Goal: Information Seeking & Learning: Learn about a topic

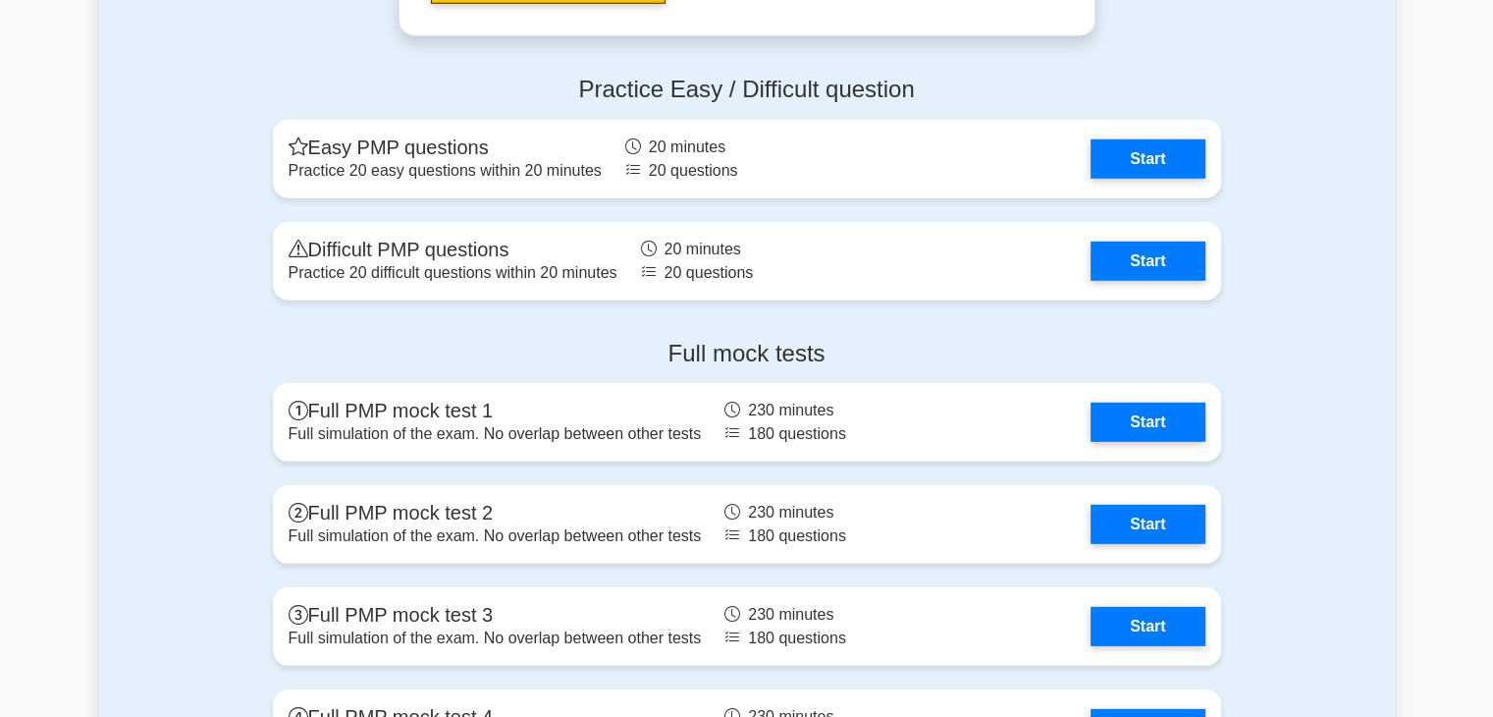
scroll to position [5630, 0]
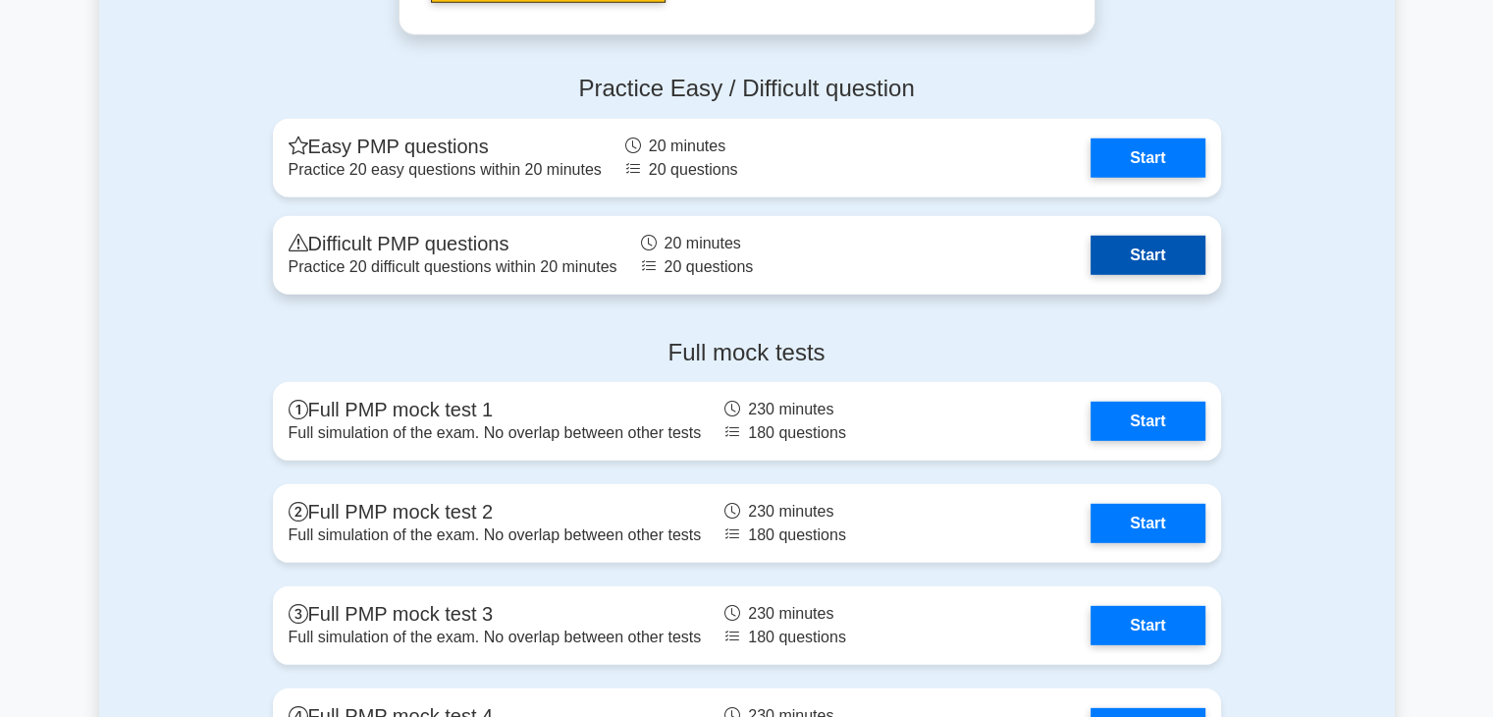
click at [1143, 236] on link "Start" at bounding box center [1148, 255] width 114 height 39
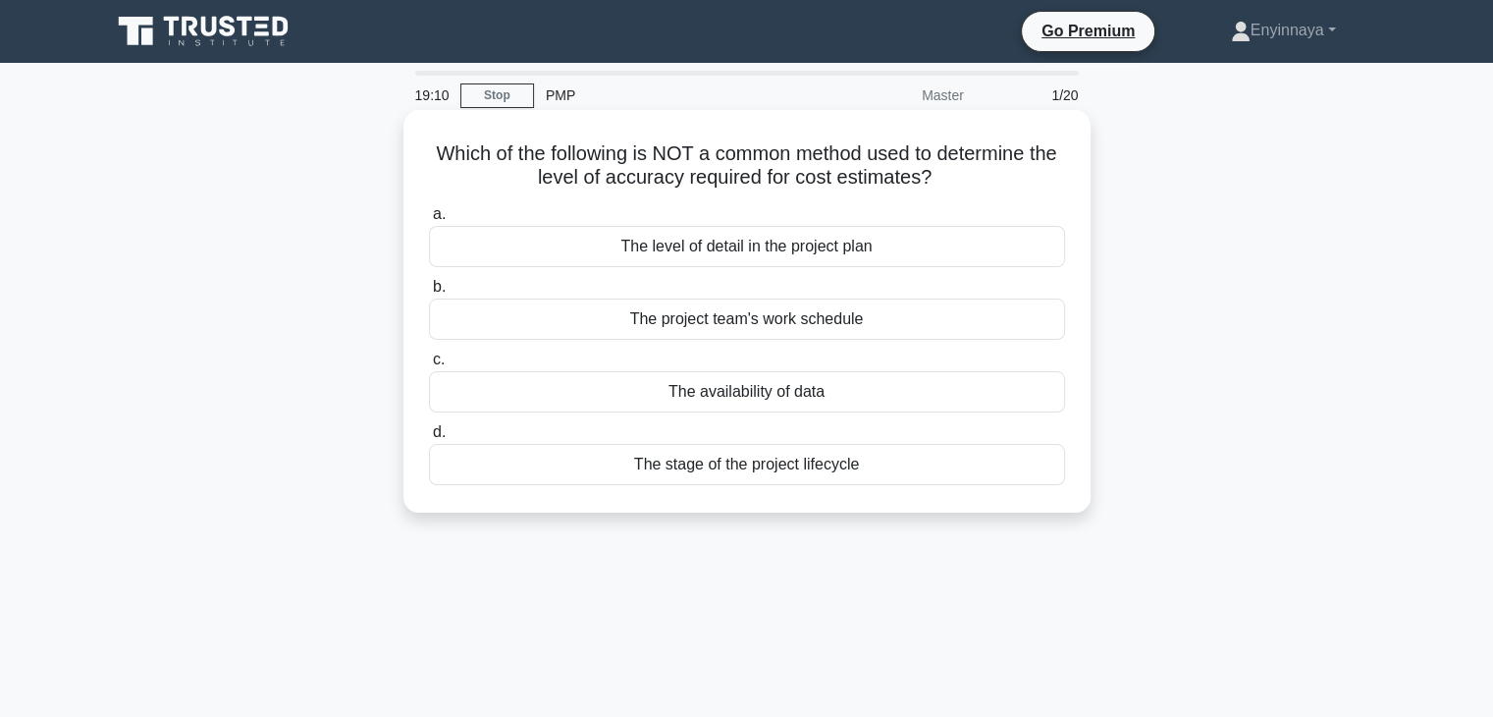
click at [946, 394] on div "The availability of data" at bounding box center [747, 391] width 636 height 41
click at [429, 366] on input "c. The availability of data" at bounding box center [429, 359] width 0 height 13
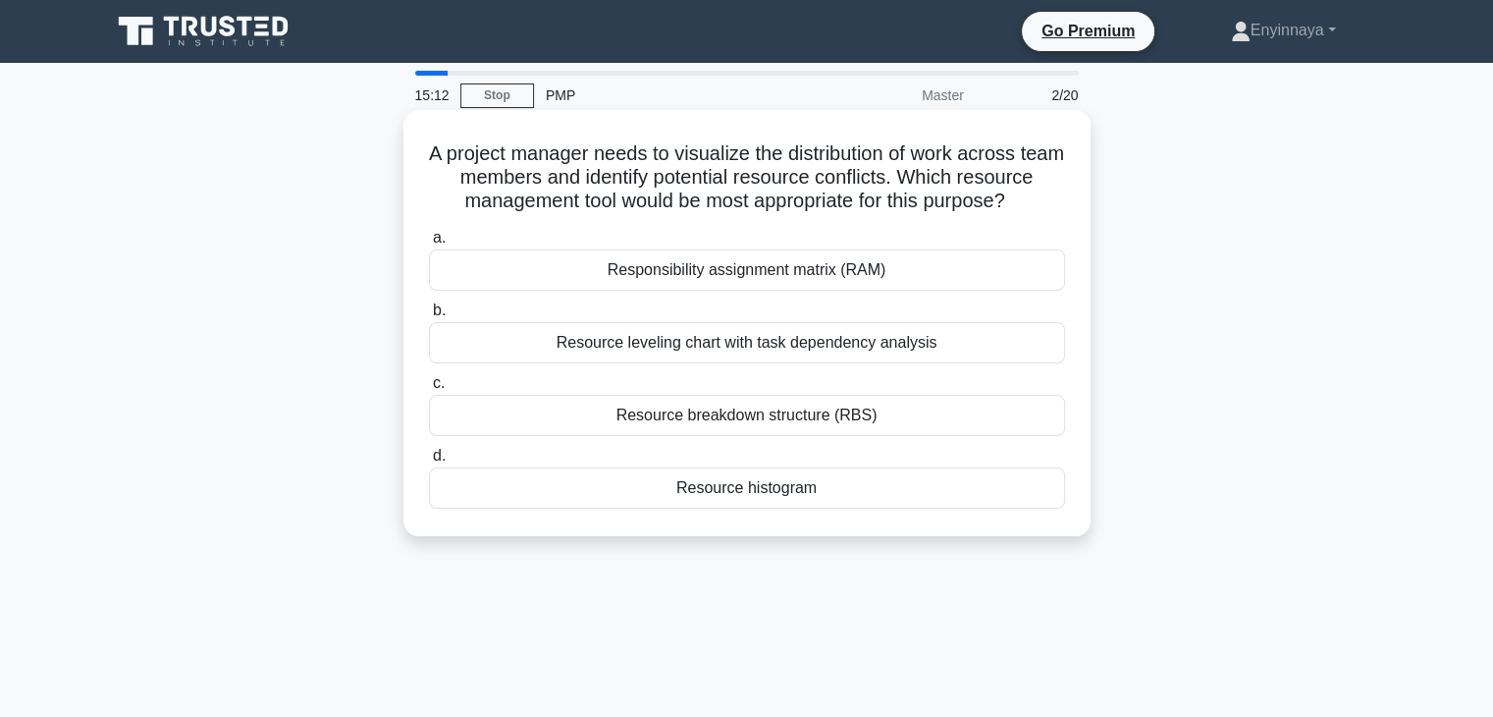
click at [777, 363] on div "Resource leveling chart with task dependency analysis" at bounding box center [747, 342] width 636 height 41
click at [429, 317] on input "b. Resource leveling chart with task dependency analysis" at bounding box center [429, 310] width 0 height 13
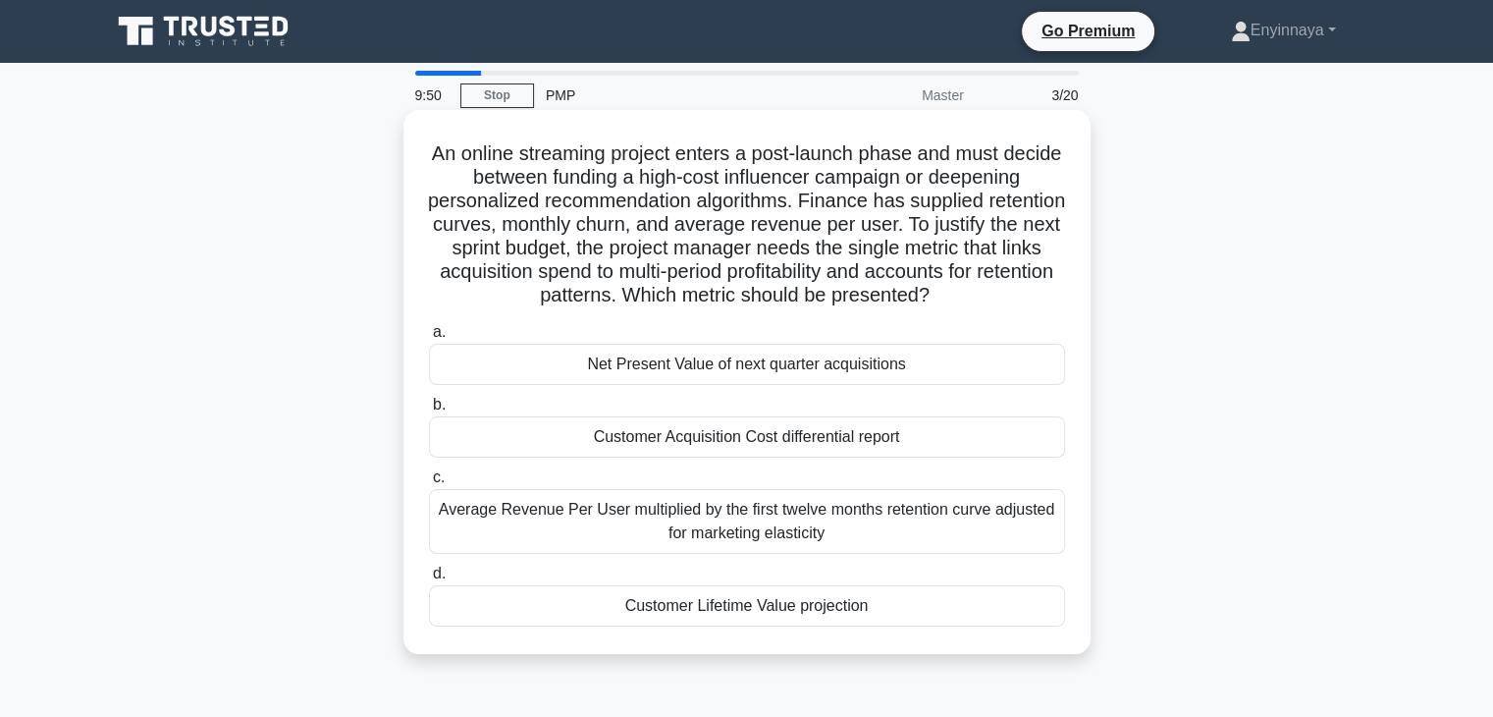
click at [935, 518] on div "Average Revenue Per User multiplied by the first twelve months retention curve …" at bounding box center [747, 521] width 636 height 65
click at [429, 484] on input "c. Average Revenue Per User multiplied by the first twelve months retention cur…" at bounding box center [429, 477] width 0 height 13
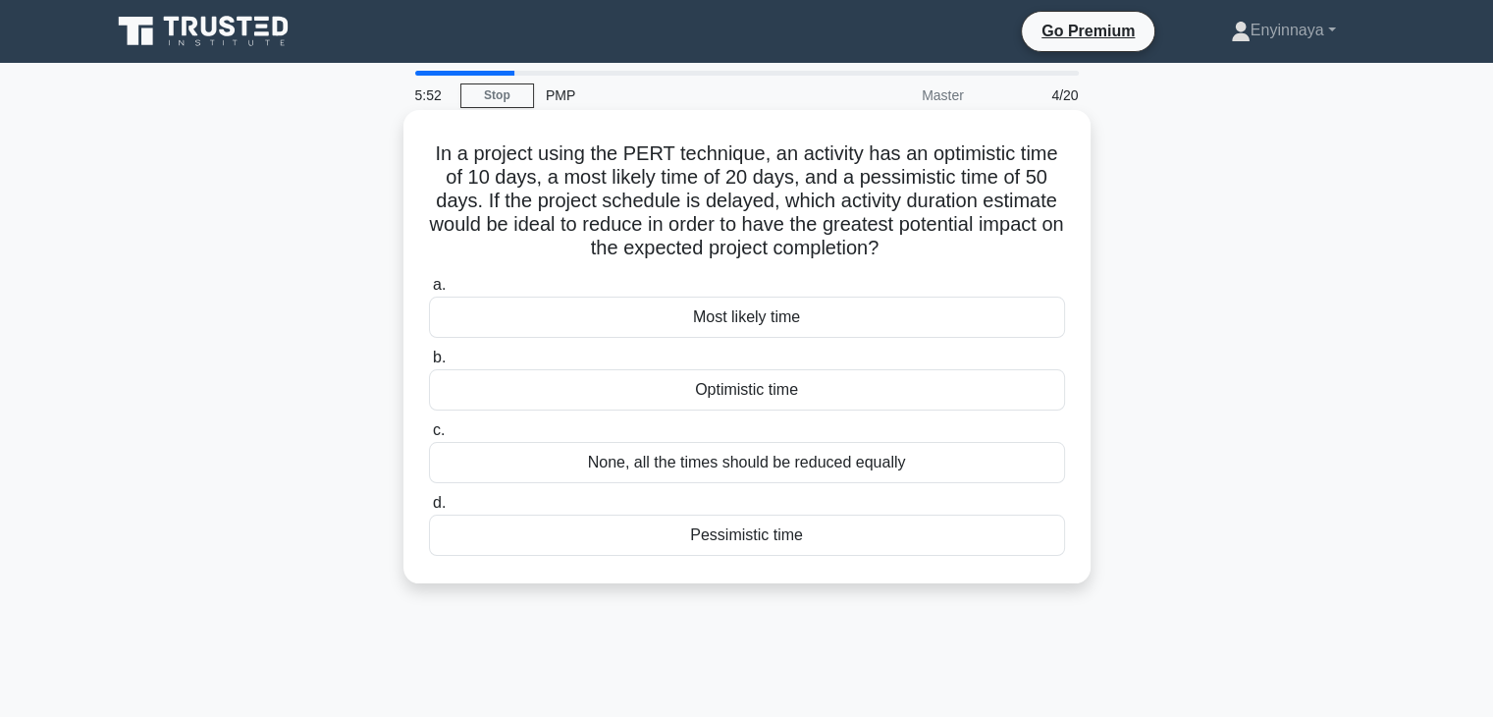
click at [698, 462] on div "None, all the times should be reduced equally" at bounding box center [747, 462] width 636 height 41
click at [429, 437] on input "c. None, all the times should be reduced equally" at bounding box center [429, 430] width 0 height 13
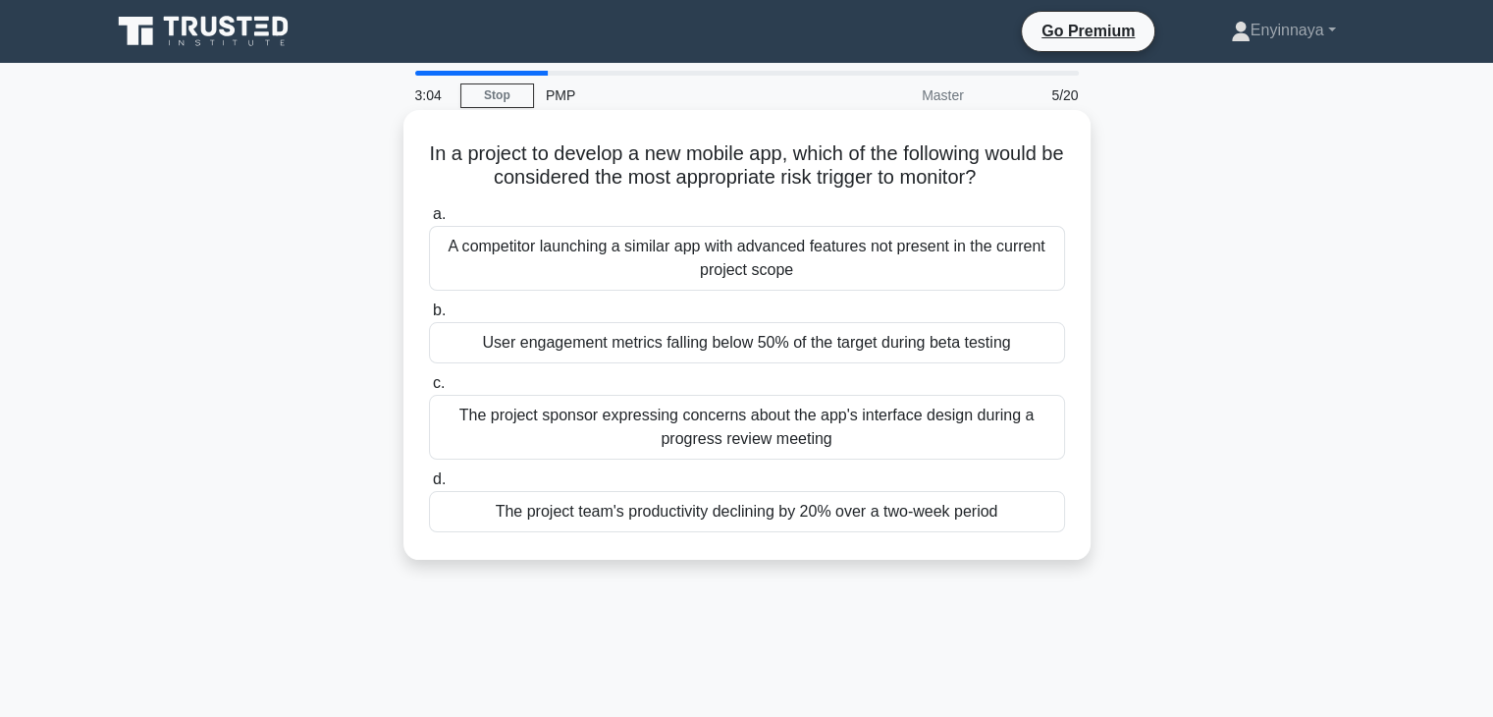
click at [665, 243] on div "A competitor launching a similar app with advanced features not present in the …" at bounding box center [747, 258] width 636 height 65
click at [429, 221] on input "a. A competitor launching a similar app with advanced features not present in t…" at bounding box center [429, 214] width 0 height 13
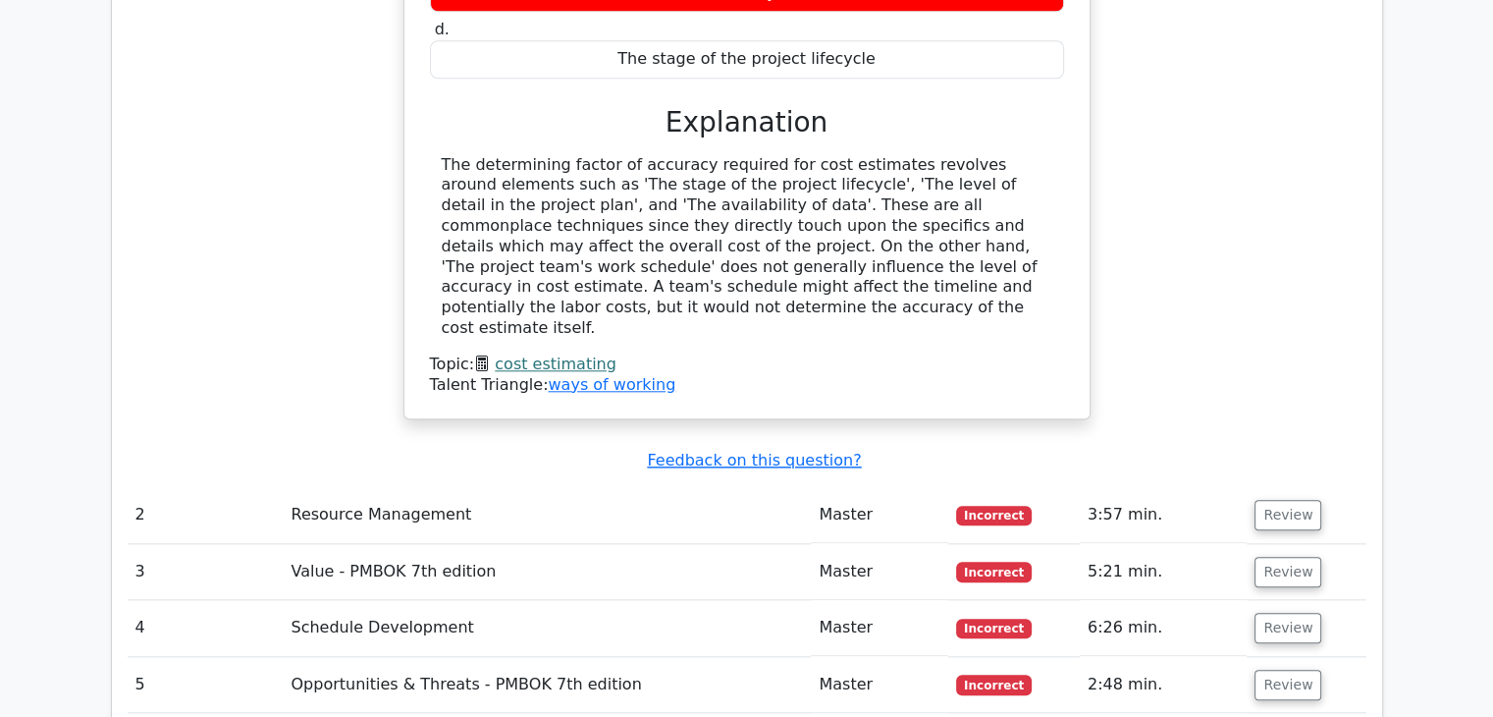
scroll to position [1920, 0]
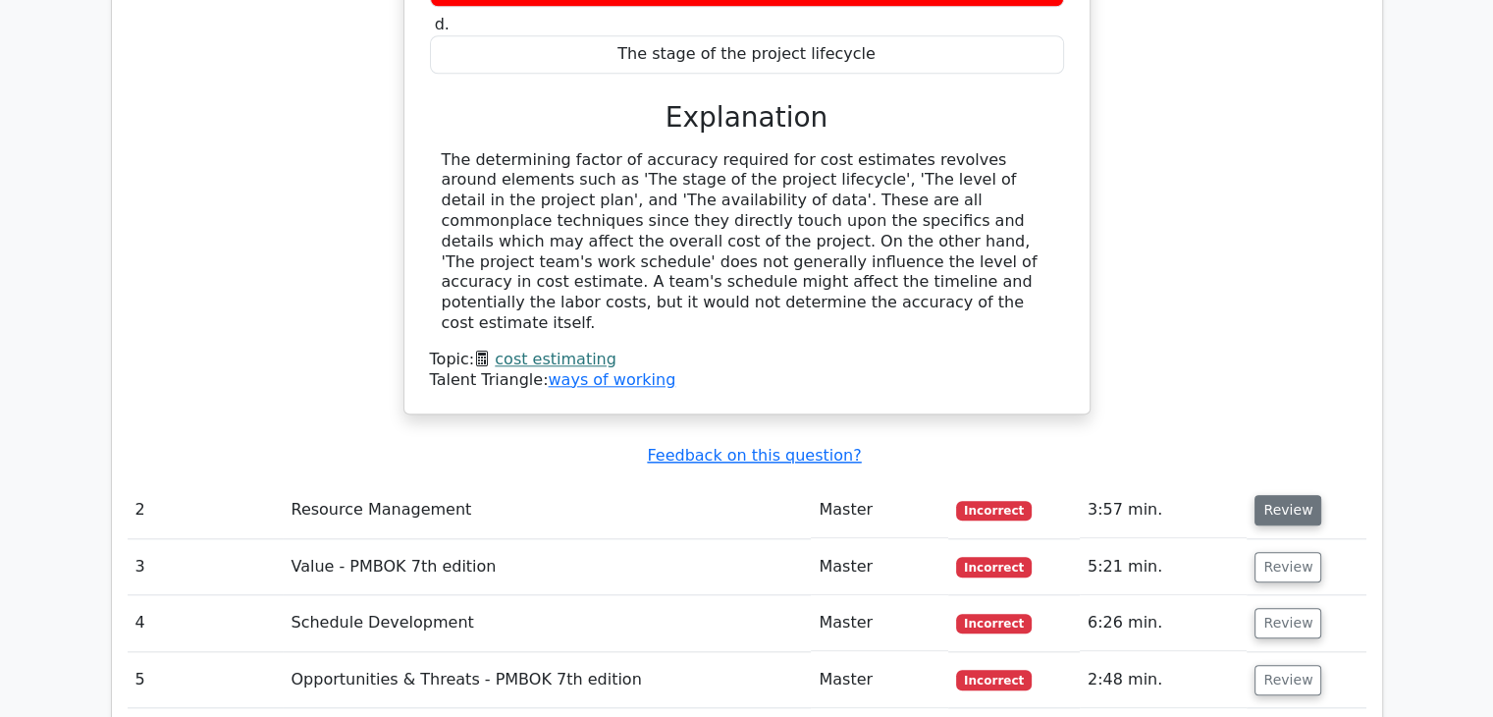
click at [1279, 495] on button "Review" at bounding box center [1288, 510] width 67 height 30
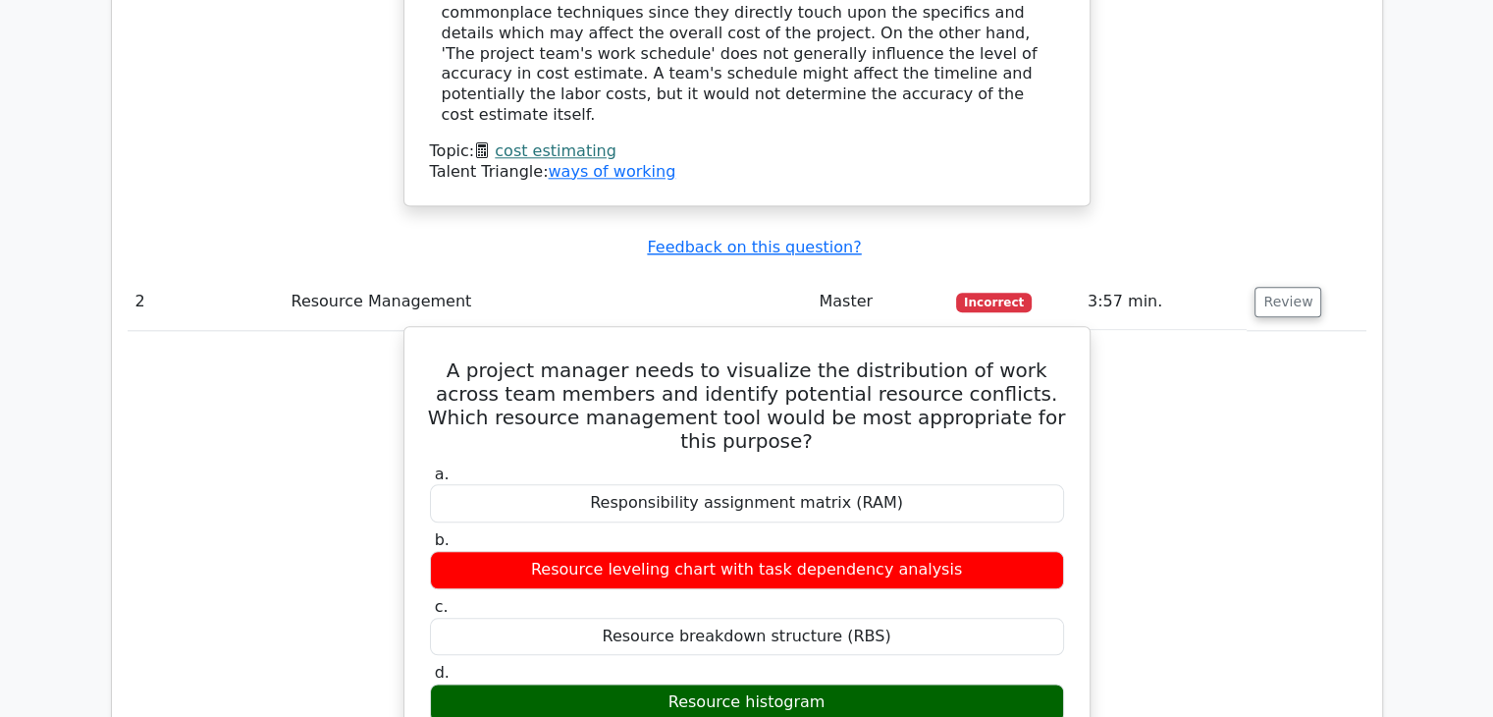
scroll to position [2128, 0]
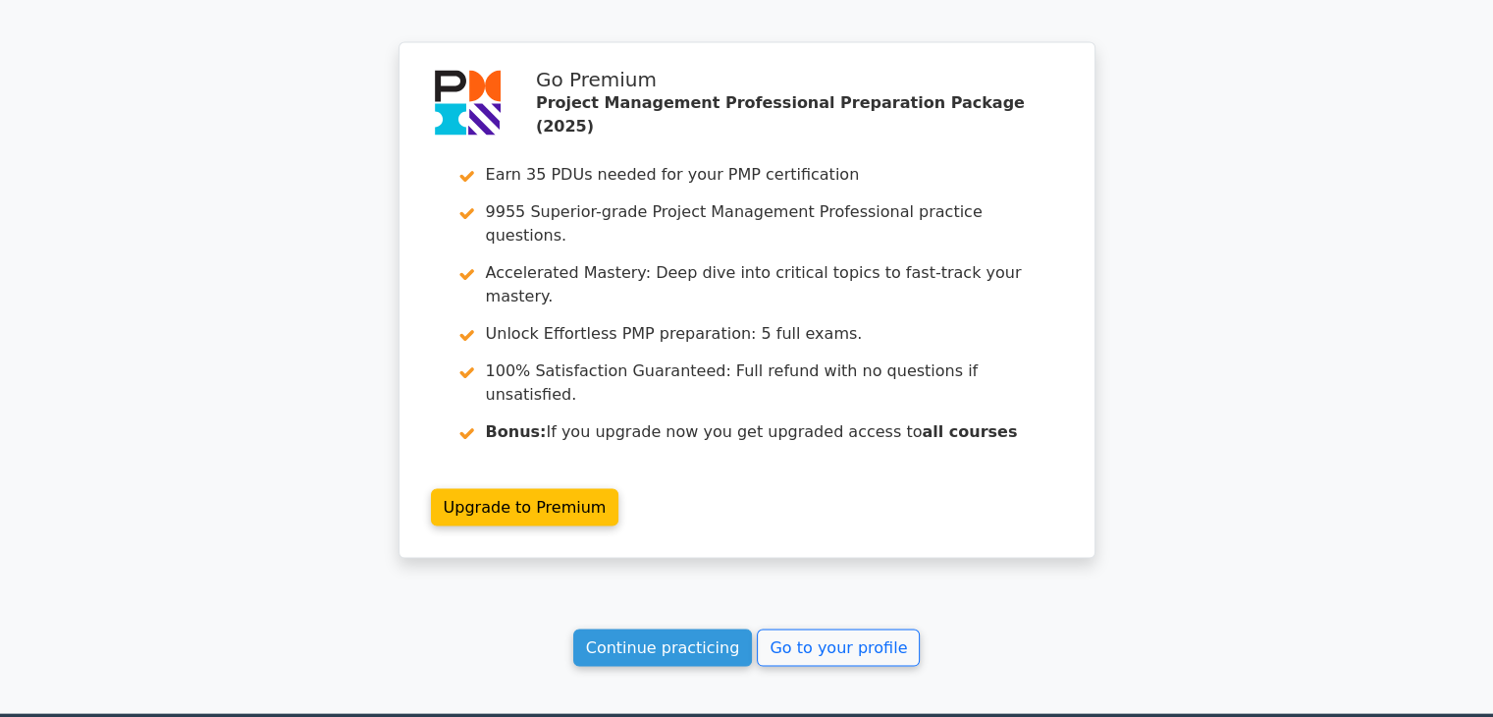
scroll to position [3970, 0]
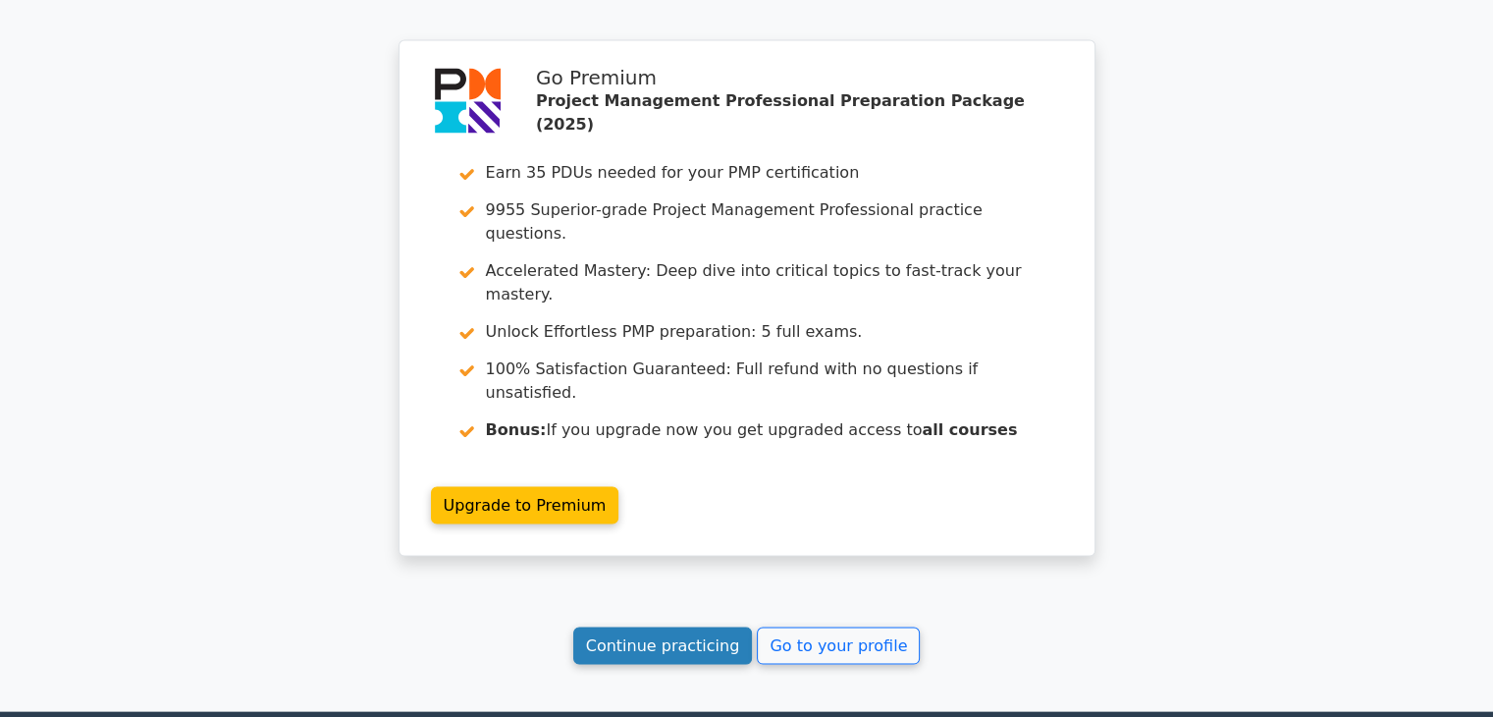
click at [707, 627] on link "Continue practicing" at bounding box center [663, 645] width 180 height 37
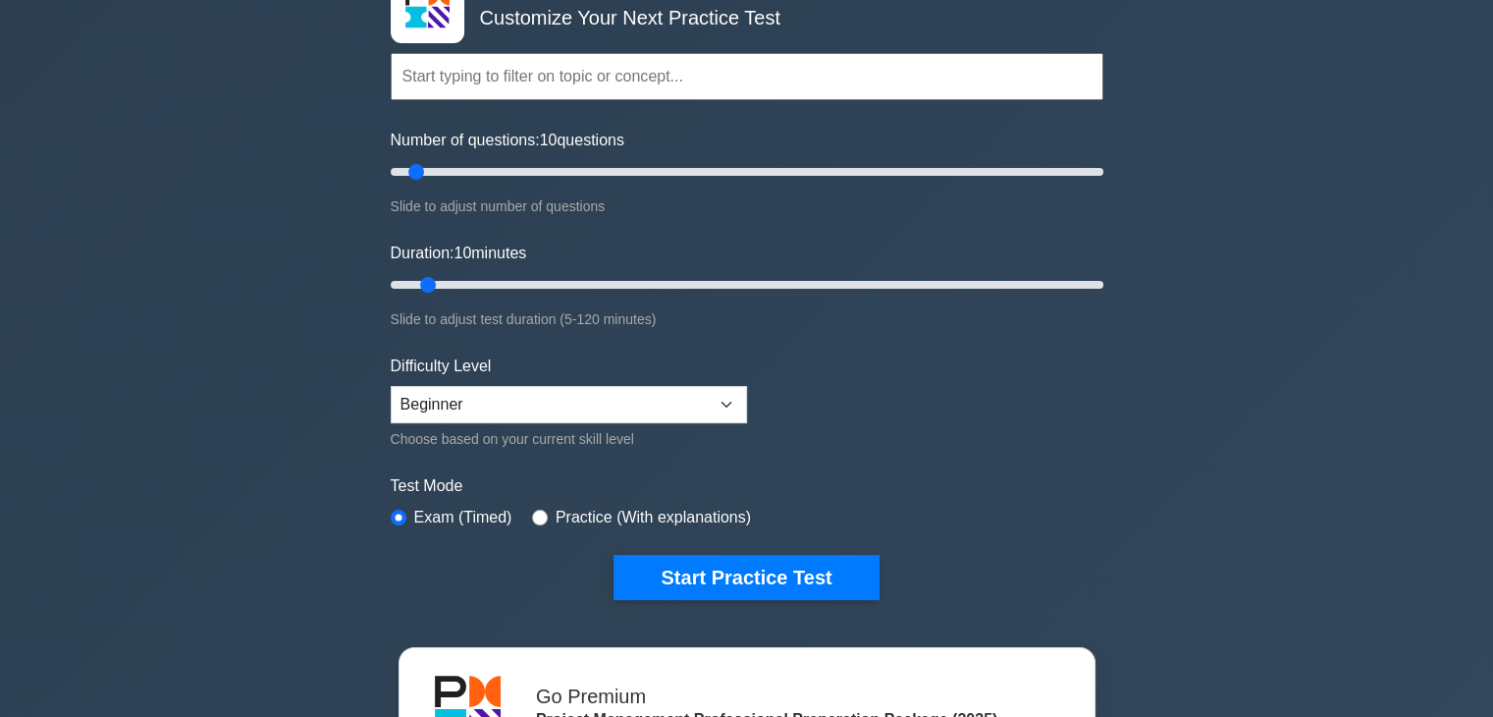
scroll to position [148, 0]
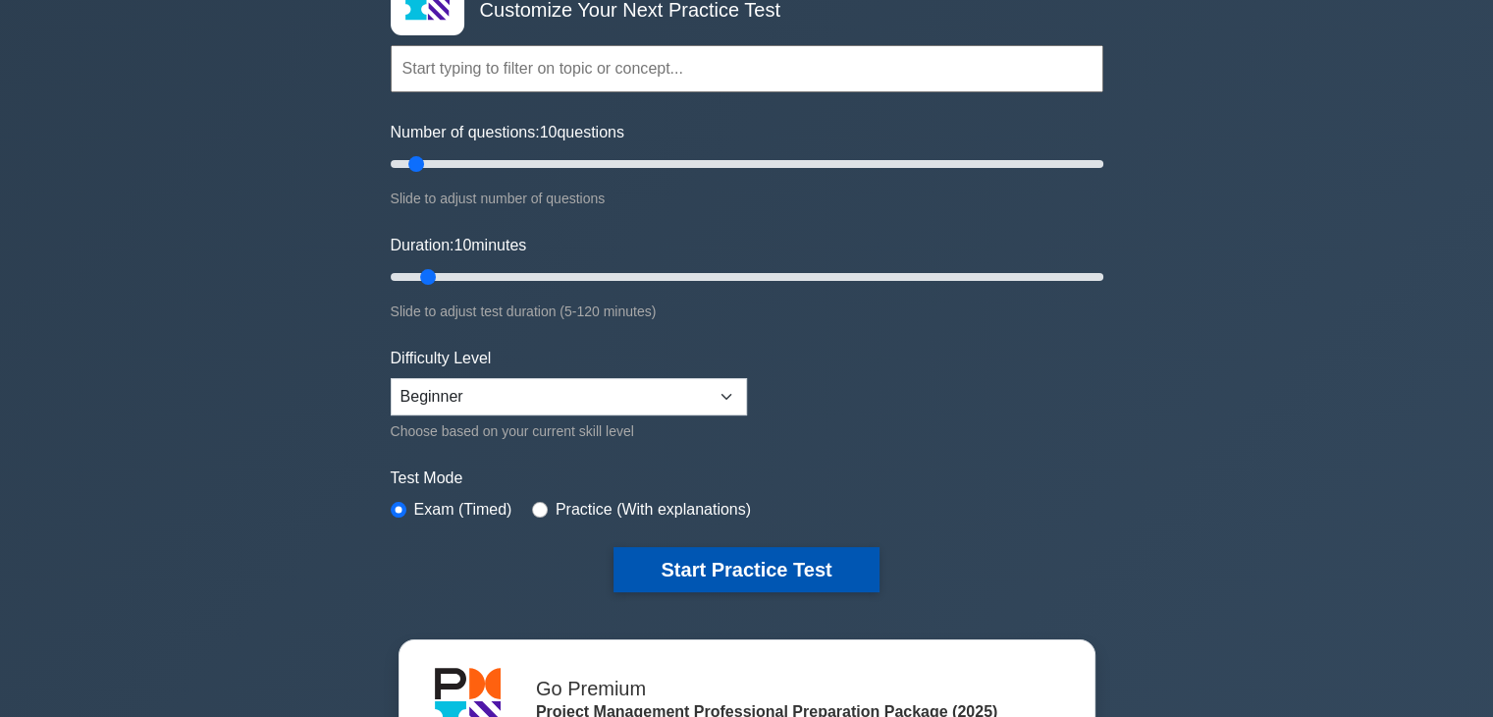
click at [732, 560] on button "Start Practice Test" at bounding box center [746, 569] width 265 height 45
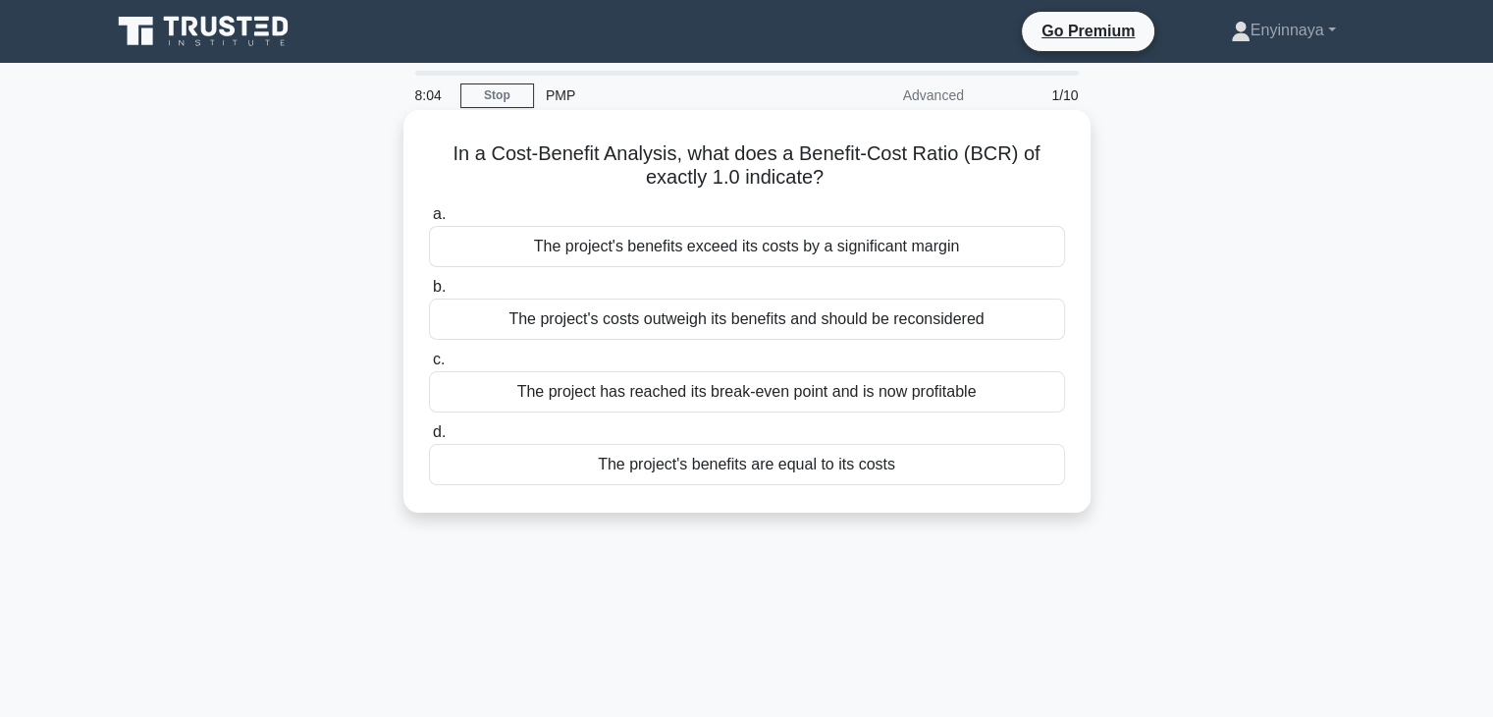
click at [640, 321] on div "The project's costs outweigh its benefits and should be reconsidered" at bounding box center [747, 318] width 636 height 41
click at [429, 294] on input "b. The project's costs outweigh its benefits and should be reconsidered" at bounding box center [429, 287] width 0 height 13
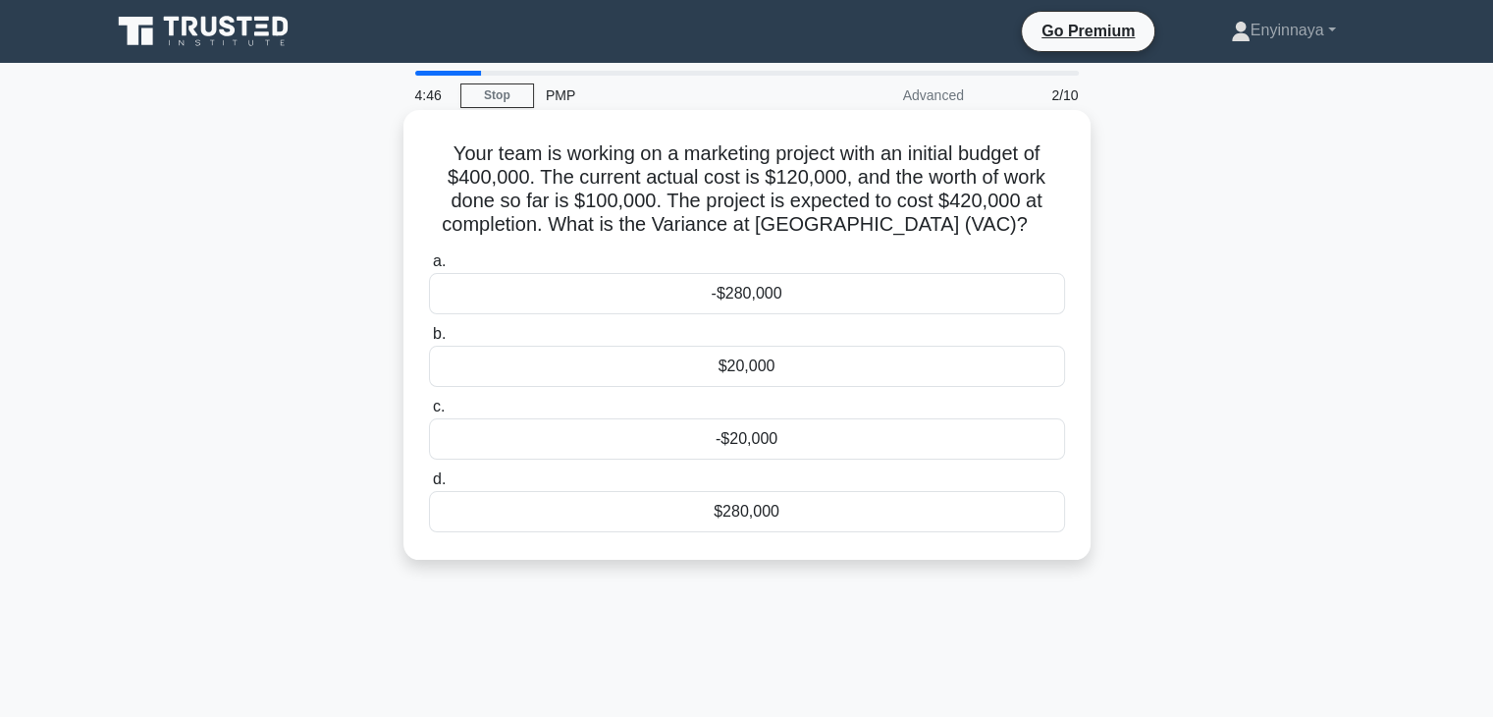
click at [754, 436] on div "-$20,000" at bounding box center [747, 438] width 636 height 41
click at [429, 413] on input "c. -$20,000" at bounding box center [429, 407] width 0 height 13
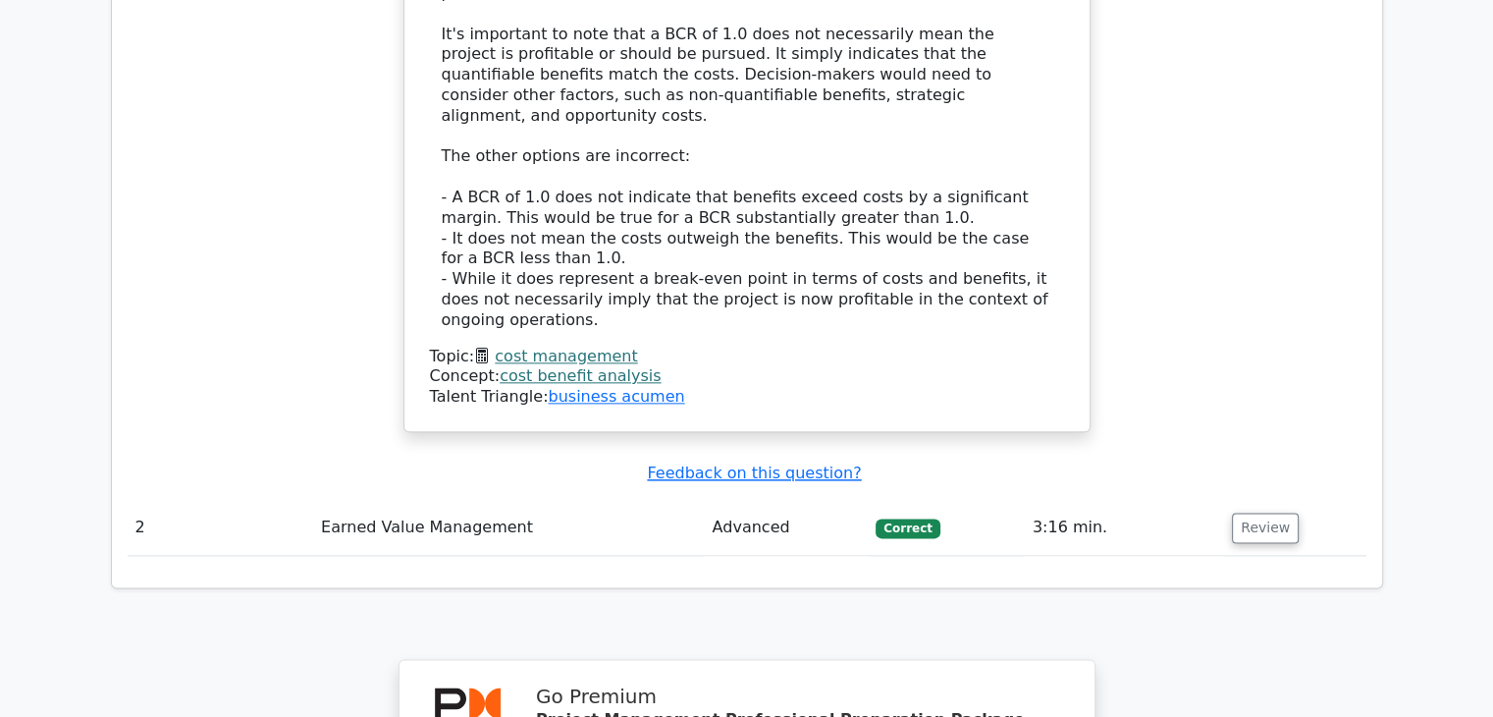
scroll to position [2313, 0]
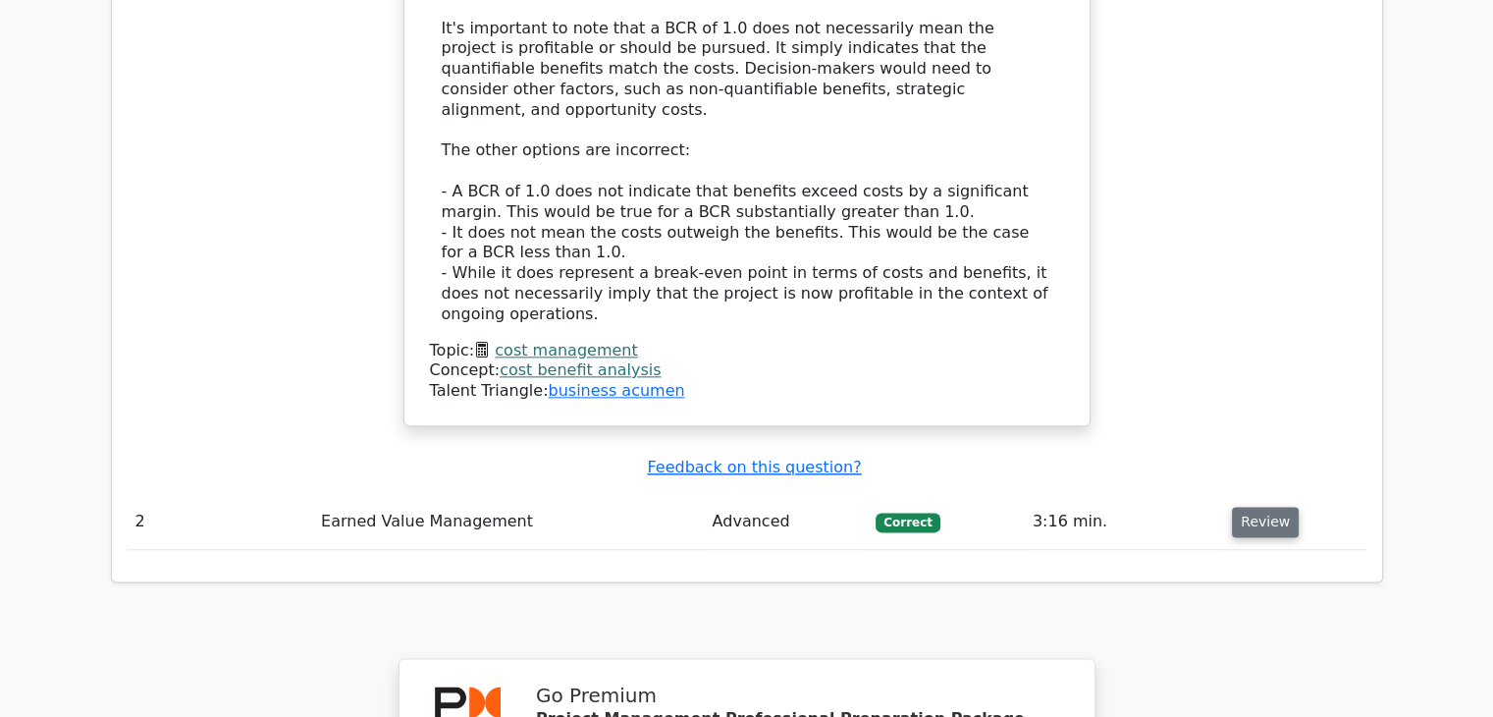
click at [1241, 507] on button "Review" at bounding box center [1265, 522] width 67 height 30
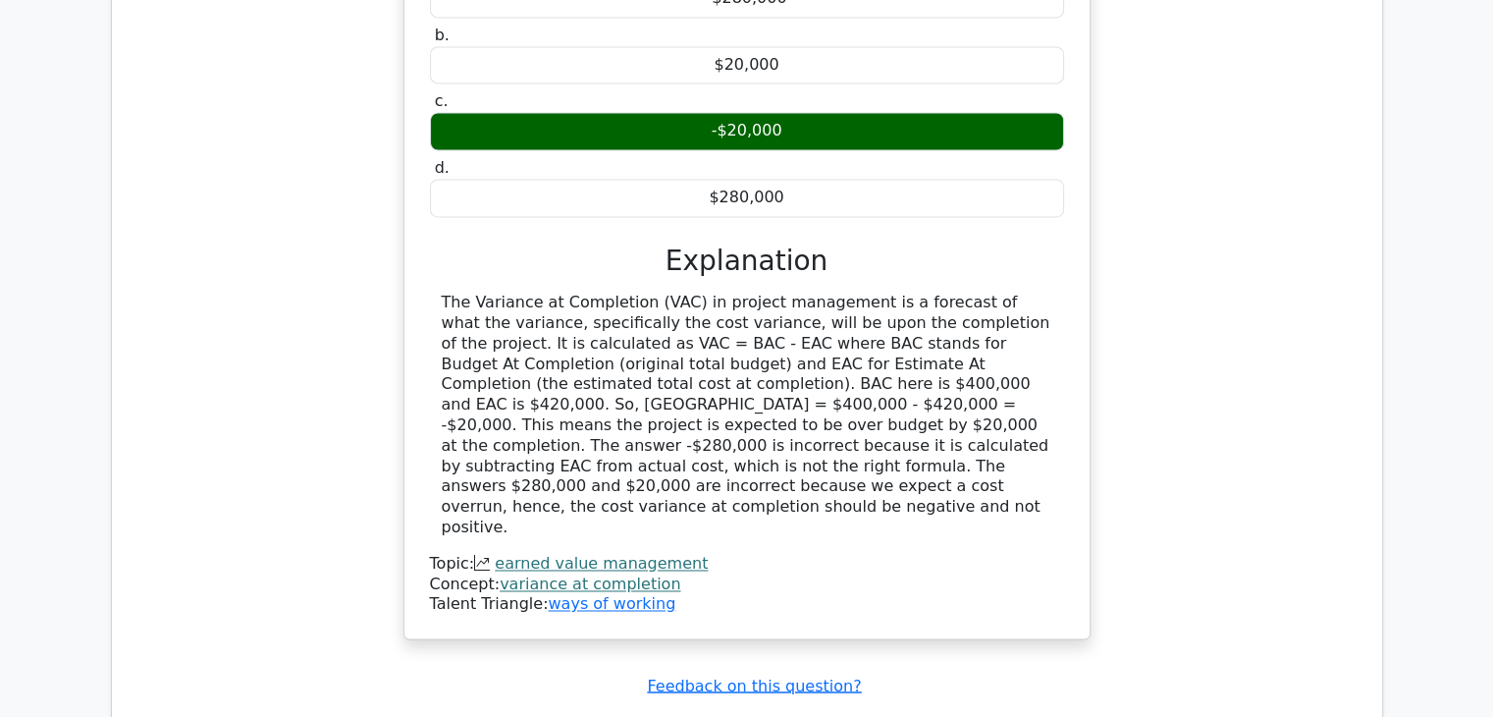
scroll to position [3063, 0]
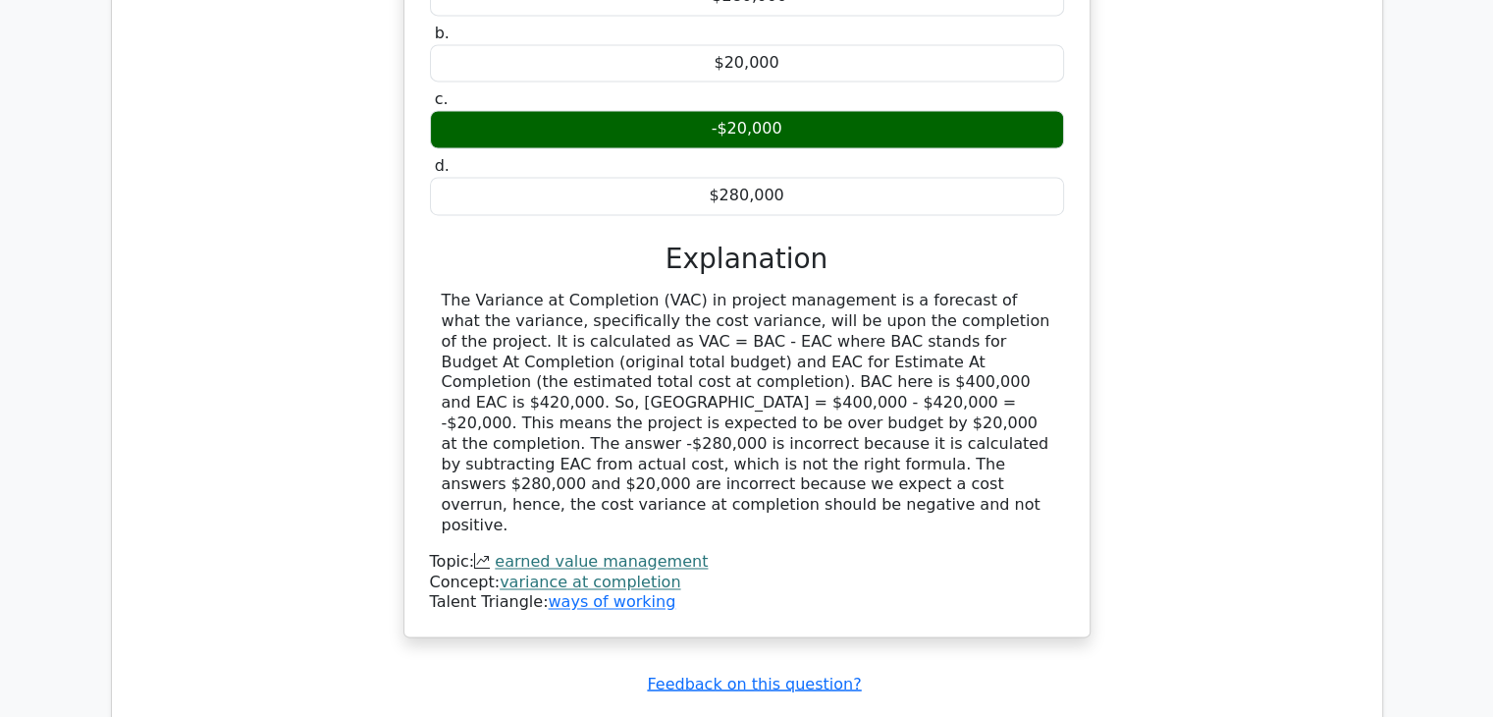
drag, startPoint x: 945, startPoint y: 570, endPoint x: 931, endPoint y: 211, distance: 359.6
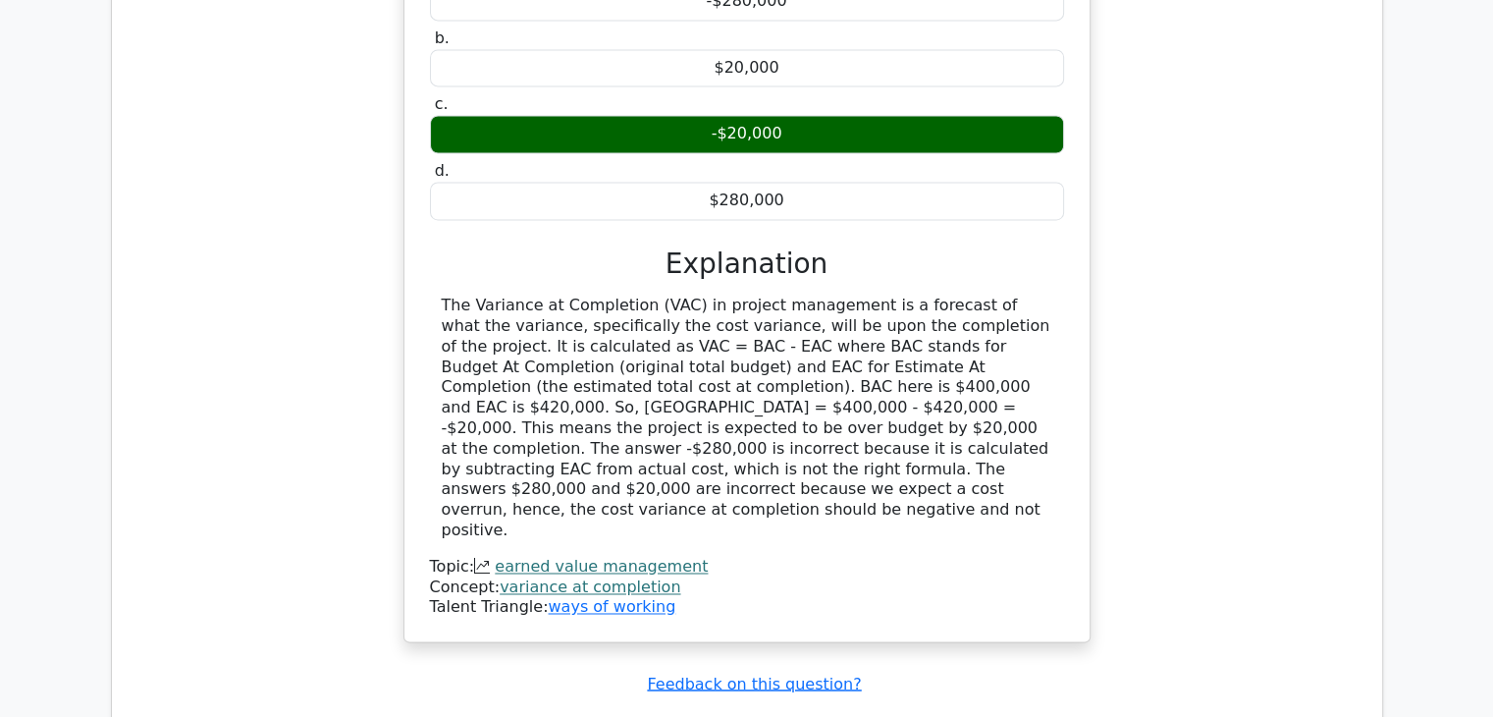
click at [1198, 146] on div "Your team is working on a marketing project with an initial budget of $400,000.…" at bounding box center [747, 233] width 1239 height 866
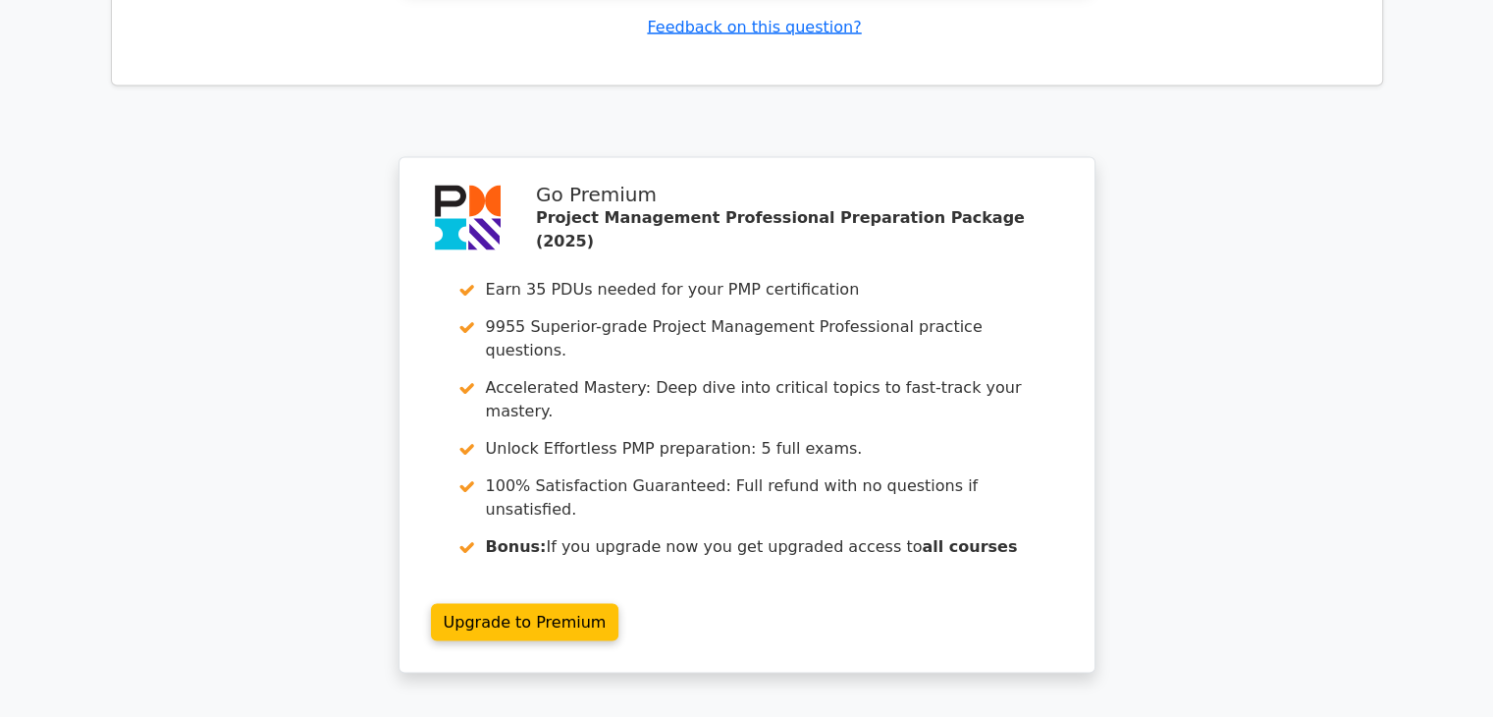
scroll to position [3725, 0]
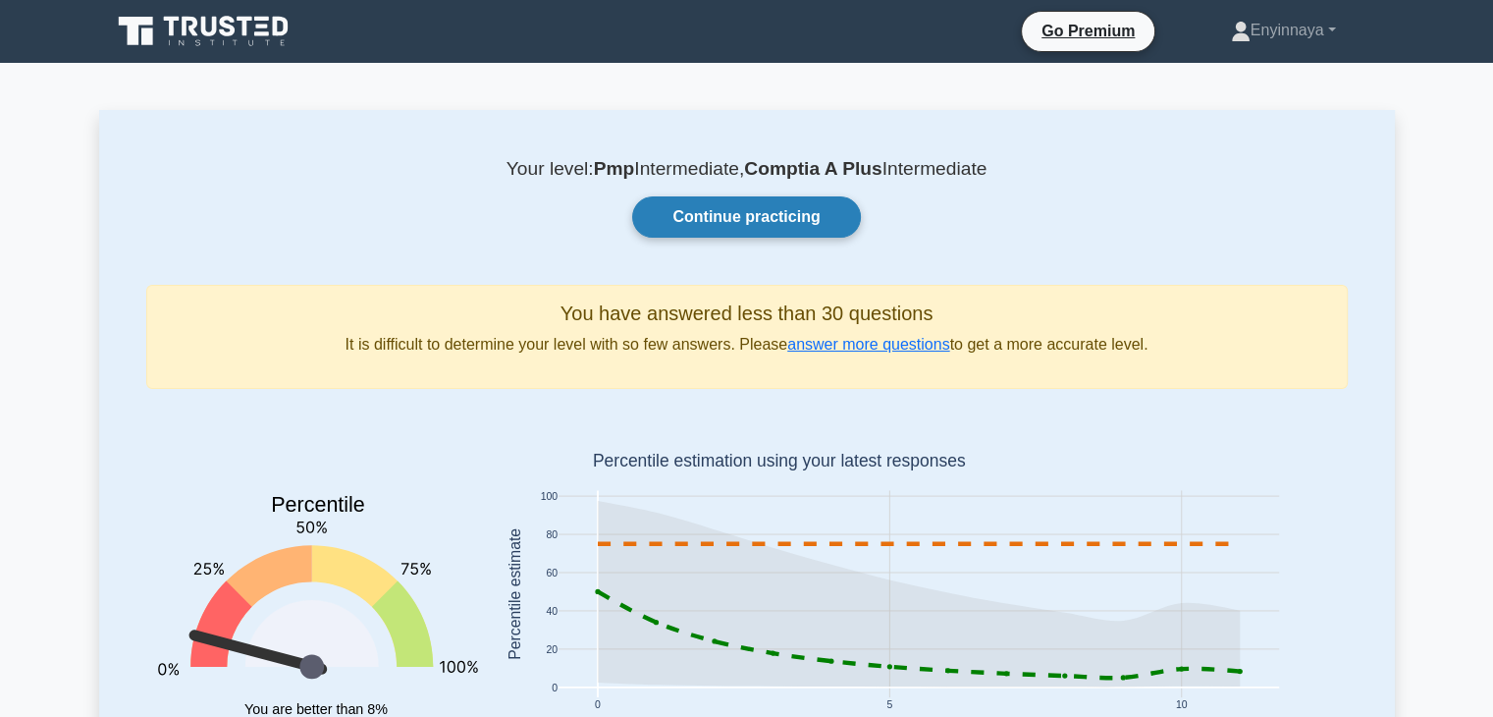
click at [747, 221] on link "Continue practicing" at bounding box center [746, 216] width 228 height 41
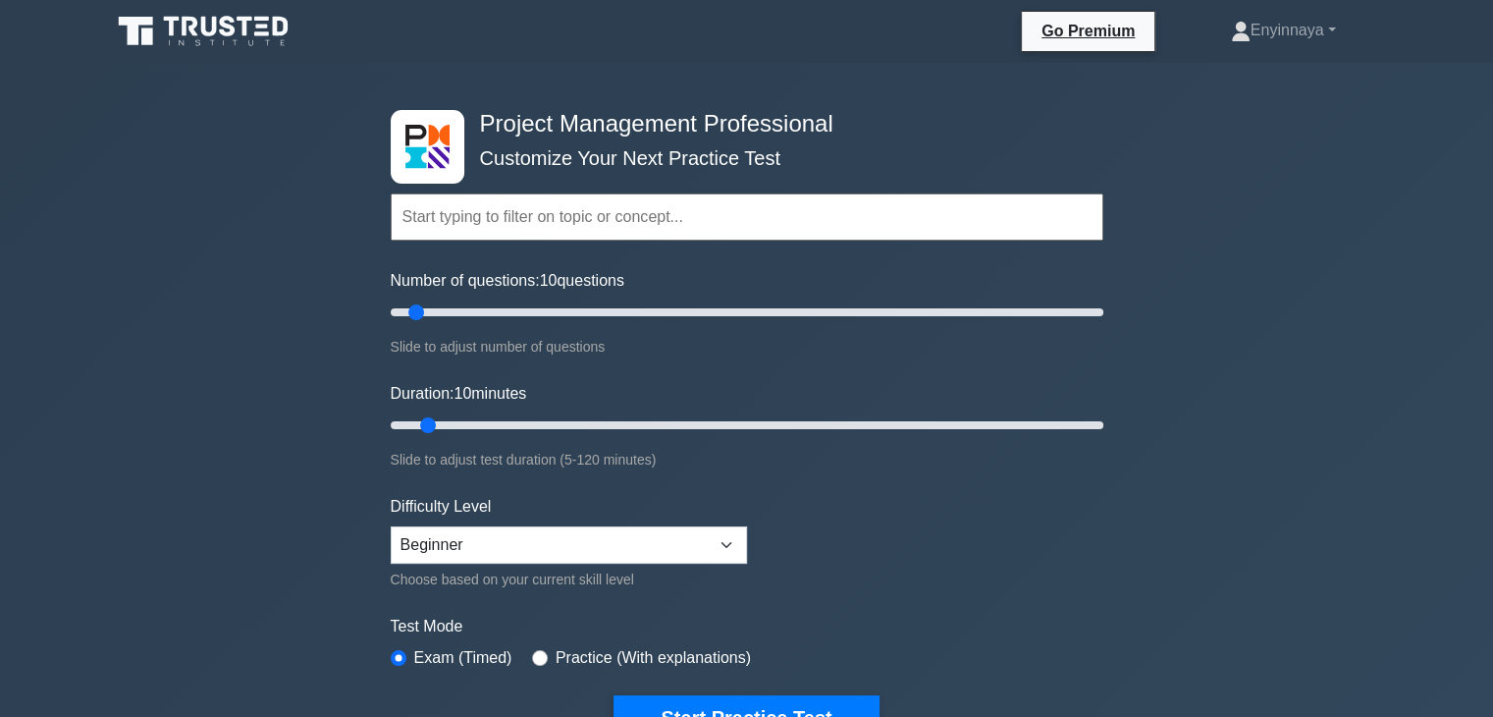
click at [734, 220] on input "text" at bounding box center [747, 216] width 713 height 47
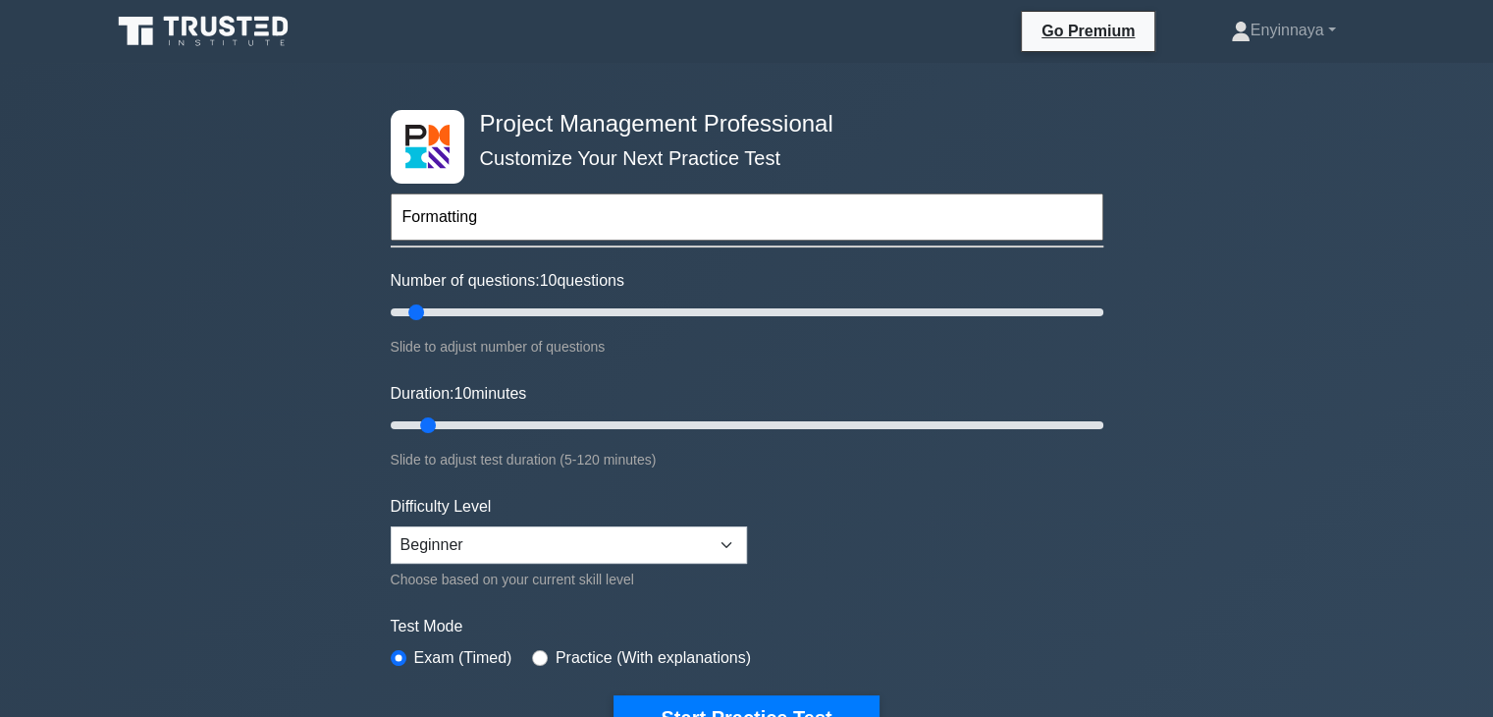
type input "Formatting"
click at [614, 695] on button "Start Practice Test" at bounding box center [746, 717] width 265 height 45
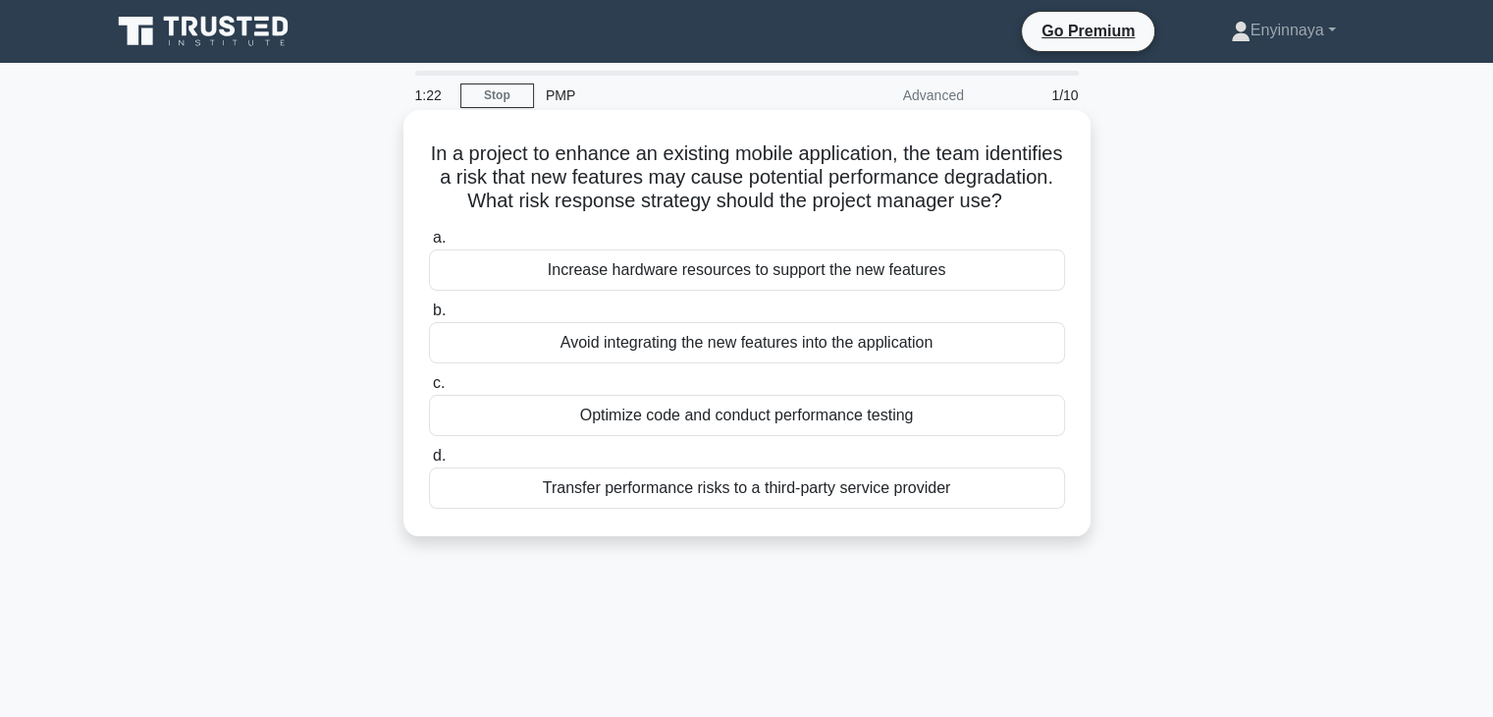
click at [706, 363] on div "Avoid integrating the new features into the application" at bounding box center [747, 342] width 636 height 41
click at [429, 317] on input "b. Avoid integrating the new features into the application" at bounding box center [429, 310] width 0 height 13
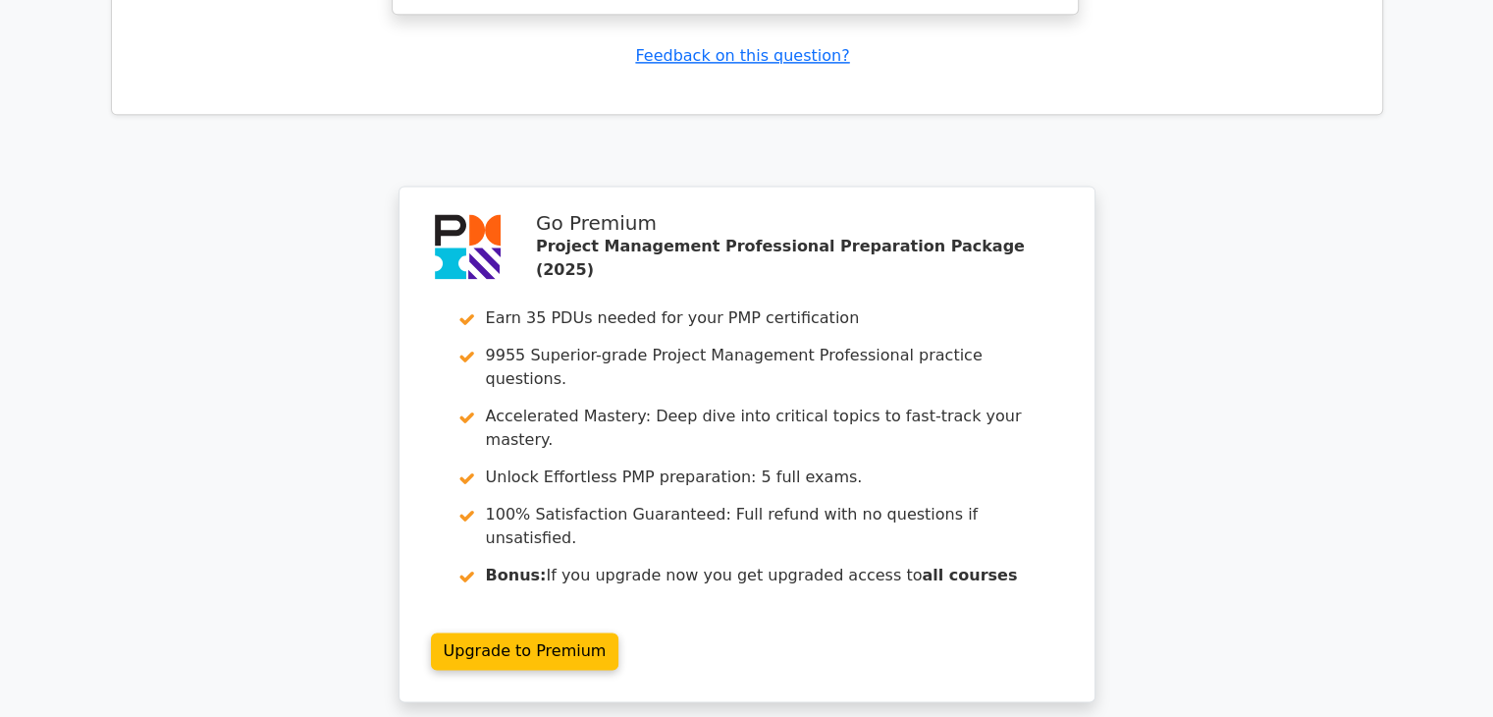
scroll to position [2873, 0]
